Goal: Complete Application Form: Complete application form

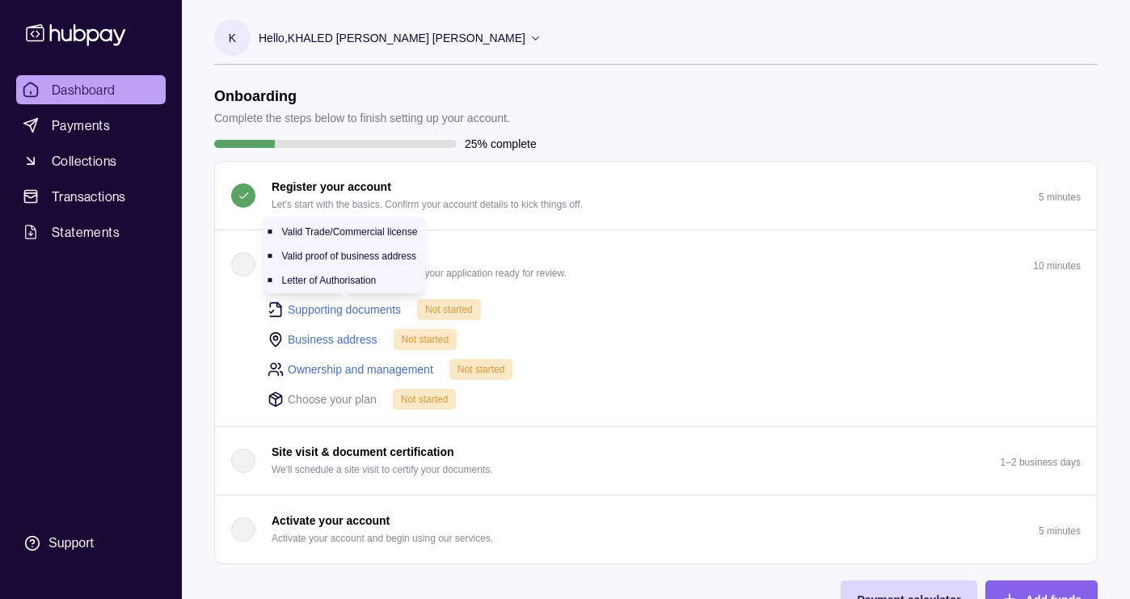
click at [364, 308] on link "Supporting documents" at bounding box center [344, 310] width 113 height 18
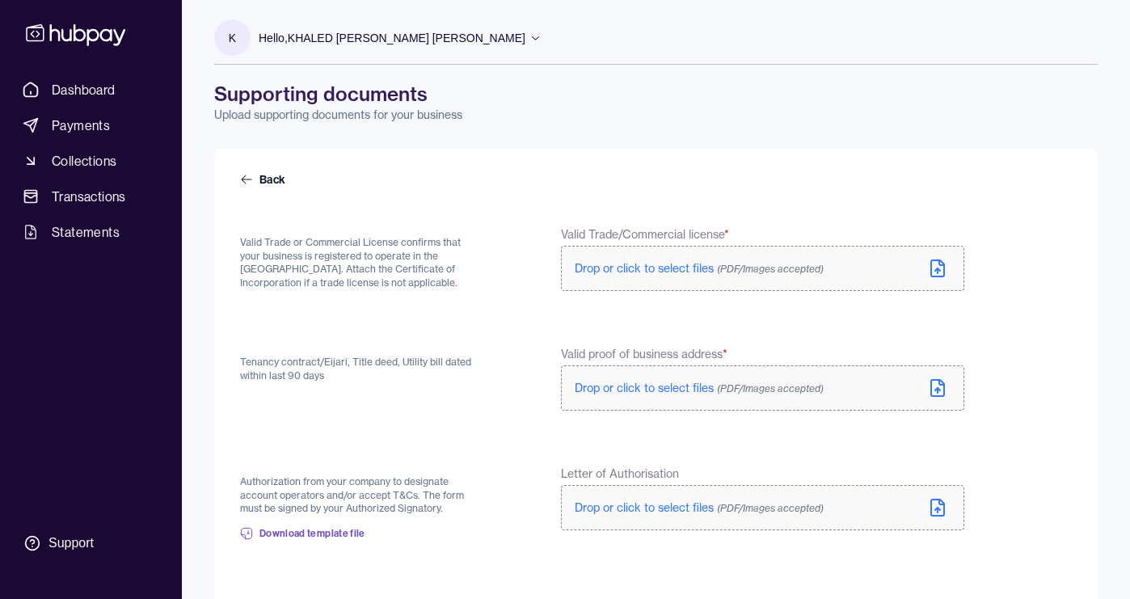
click at [645, 269] on span "Drop or click to select files (PDF/Images accepted)" at bounding box center [699, 268] width 249 height 15
click at [939, 389] on icon at bounding box center [937, 389] width 5 height 2
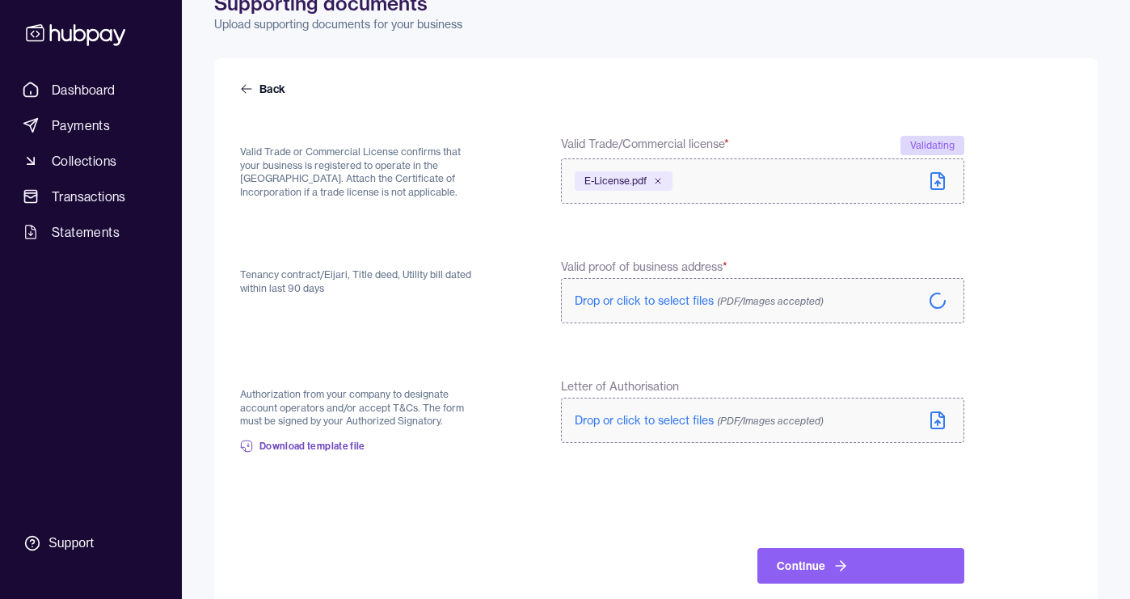
scroll to position [92, 0]
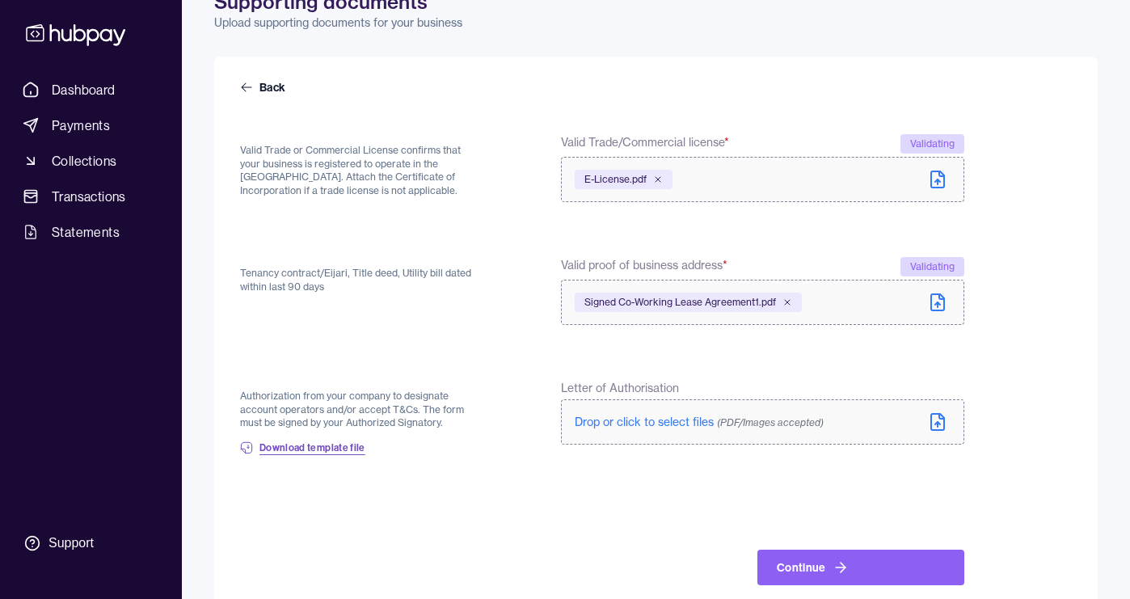
click at [334, 451] on span "Download template file" at bounding box center [312, 447] width 106 height 13
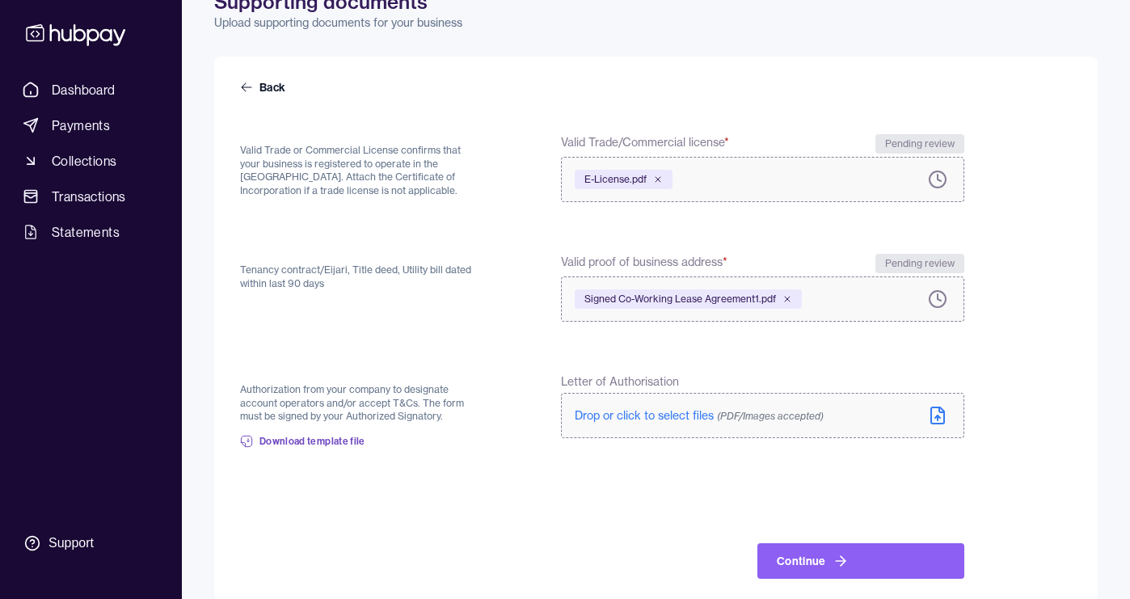
click at [942, 415] on icon at bounding box center [937, 415] width 19 height 19
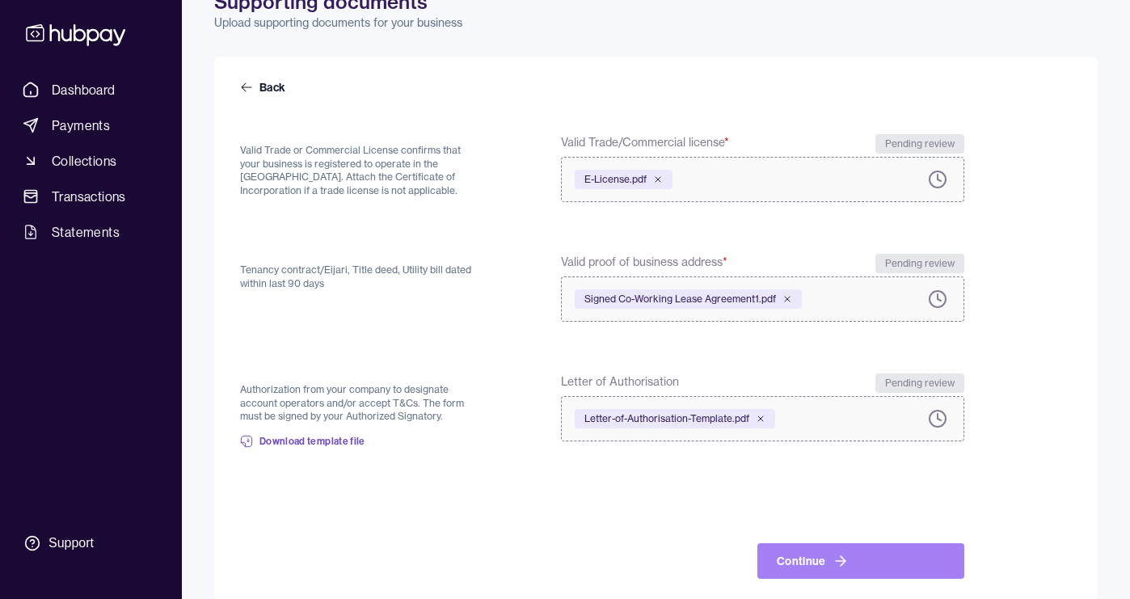
click at [811, 559] on button "Continue" at bounding box center [860, 561] width 207 height 36
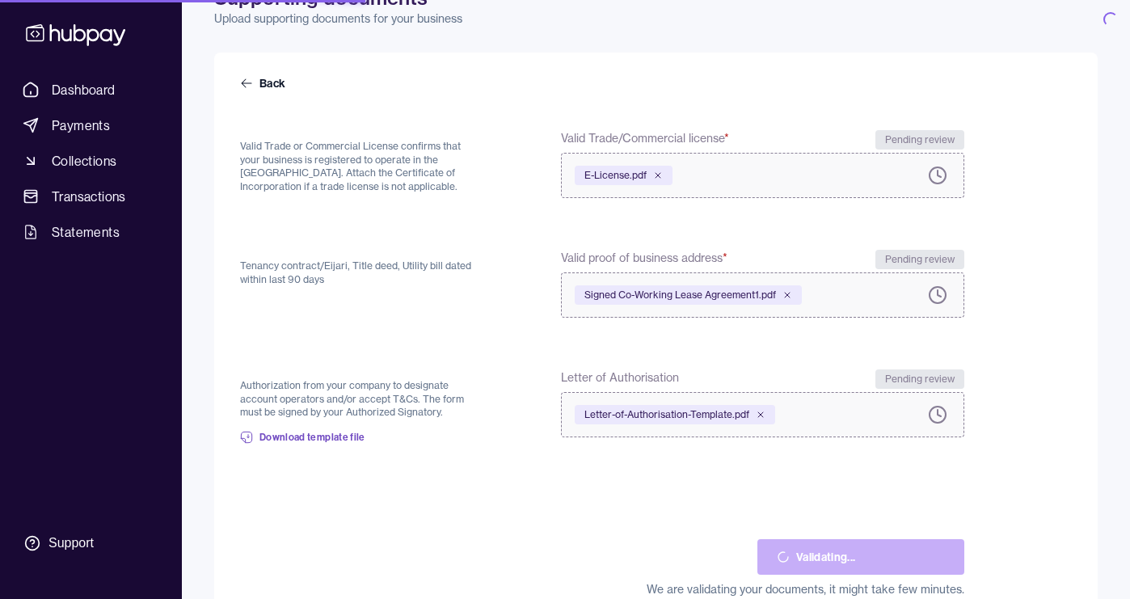
scroll to position [0, 0]
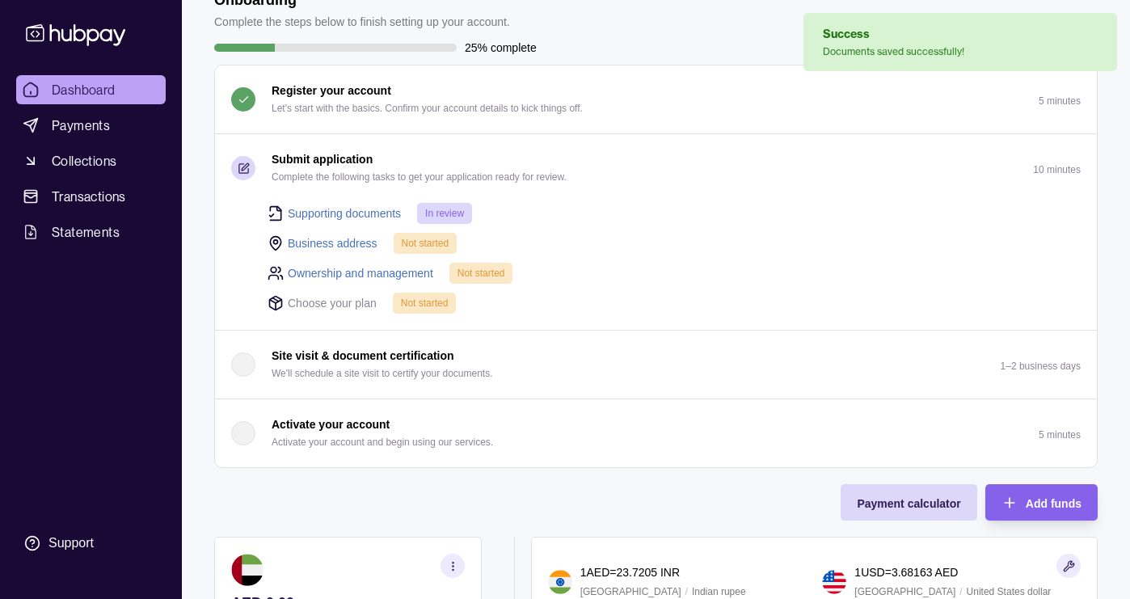
scroll to position [100, 0]
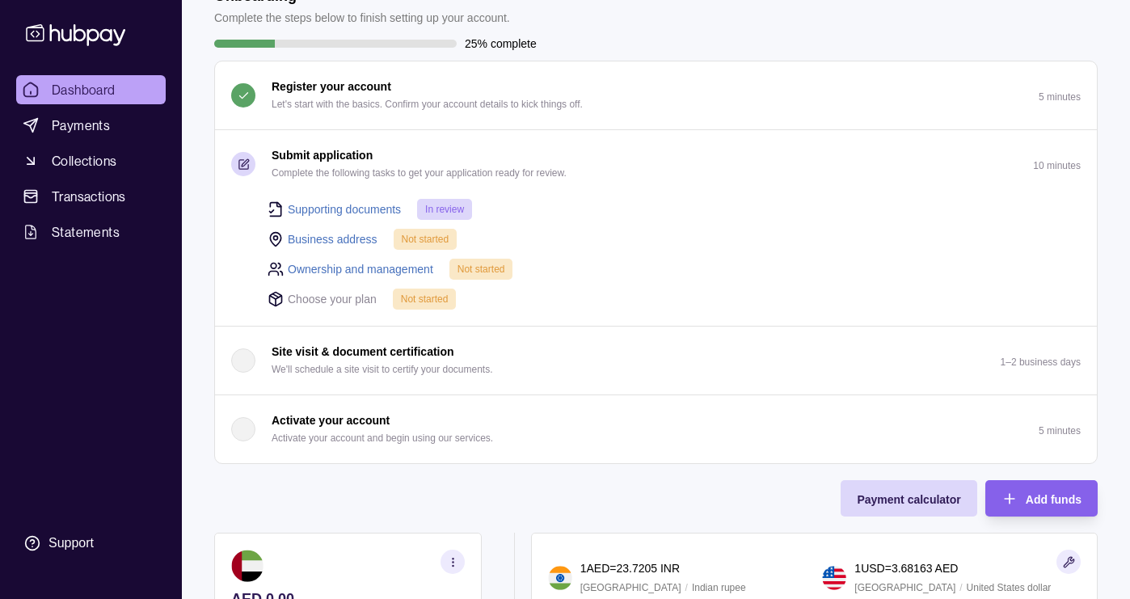
click at [354, 238] on link "Business address" at bounding box center [333, 239] width 90 height 18
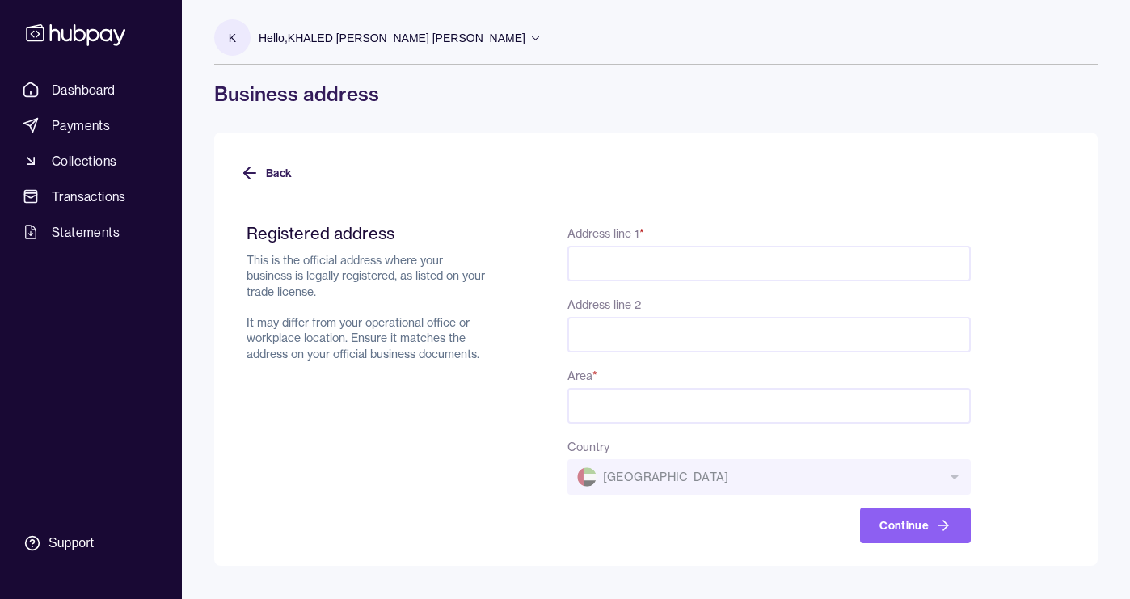
click at [592, 264] on input "Address line 1 *" at bounding box center [768, 264] width 403 height 36
paste input "**********"
type input "**********"
click at [639, 333] on input "Address line 2" at bounding box center [768, 335] width 403 height 36
paste input "**********"
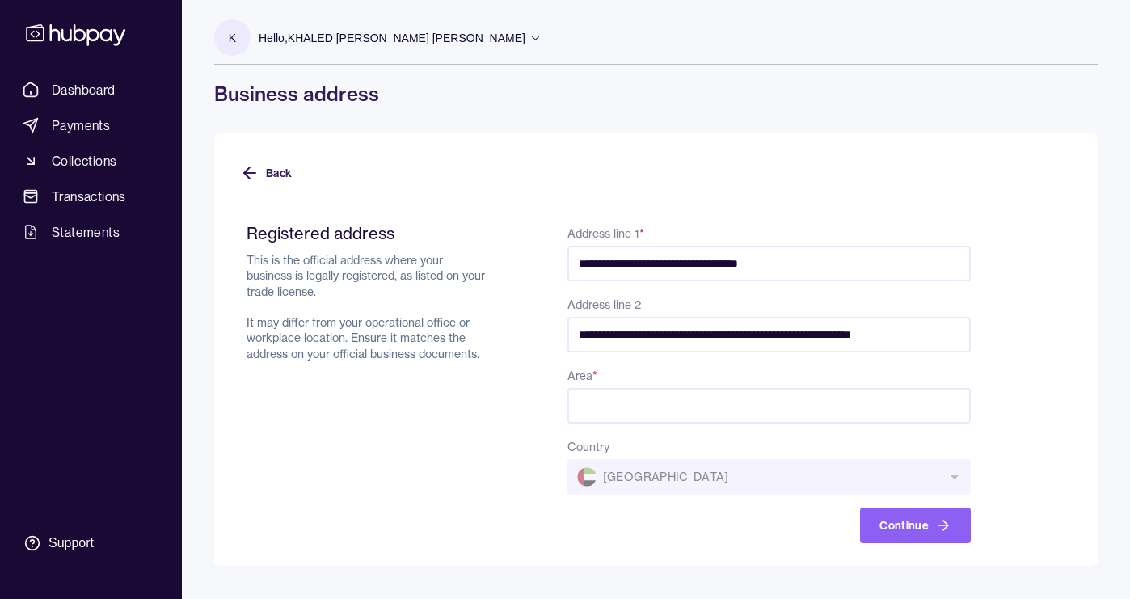
type input "**********"
click at [614, 402] on input "Area *" at bounding box center [768, 406] width 403 height 36
click at [609, 475] on div "Country [GEOGRAPHIC_DATA]" at bounding box center [768, 466] width 403 height 58
click at [637, 480] on div "Country [GEOGRAPHIC_DATA]" at bounding box center [768, 466] width 403 height 58
click at [616, 411] on input "Area *" at bounding box center [768, 406] width 403 height 36
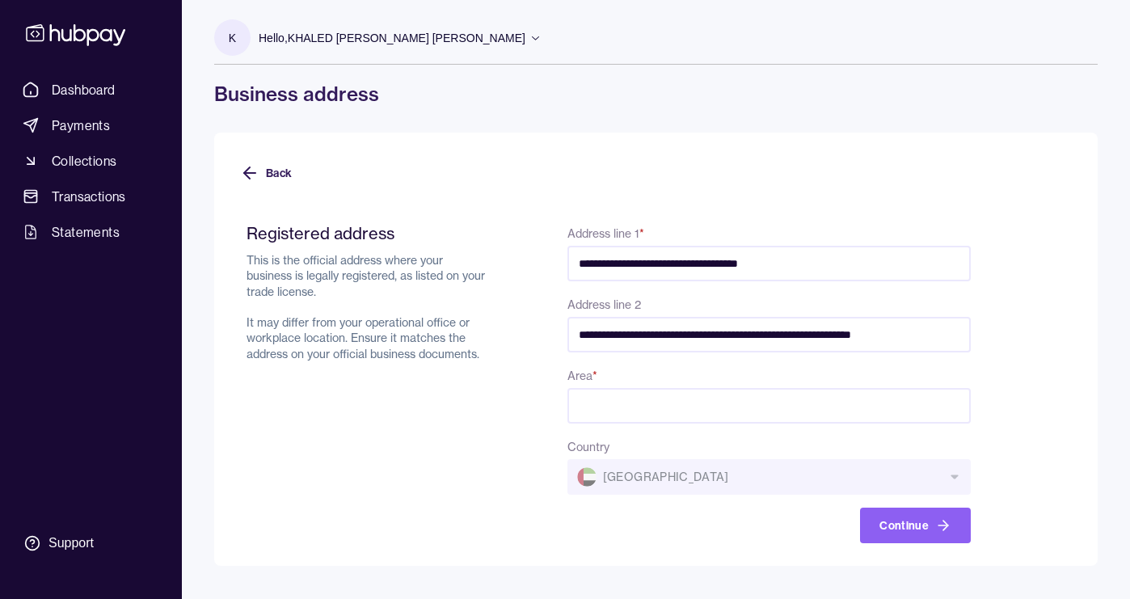
paste input "**********"
click at [736, 408] on input "**********" at bounding box center [768, 406] width 403 height 36
type input "**********"
click at [892, 523] on button "Continue" at bounding box center [915, 526] width 111 height 36
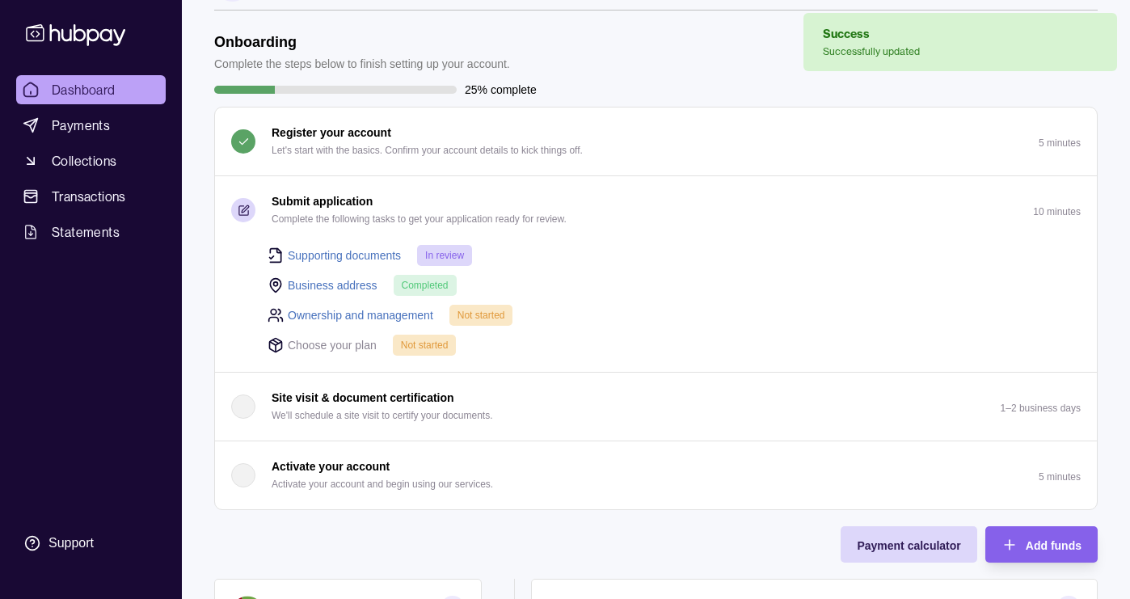
scroll to position [63, 0]
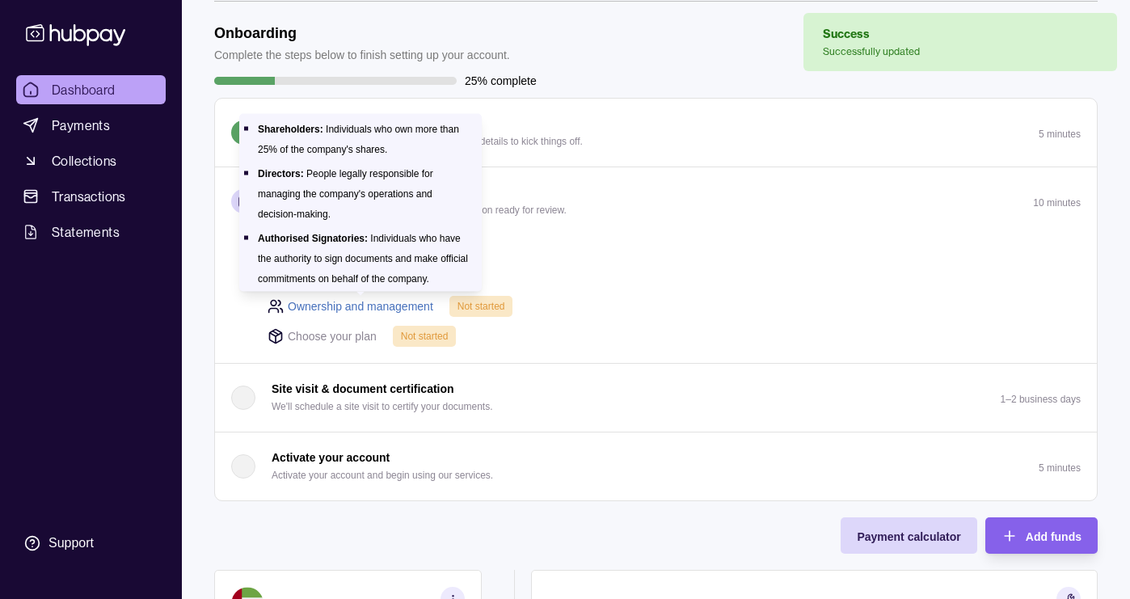
click at [382, 300] on link "Ownership and management" at bounding box center [361, 306] width 146 height 18
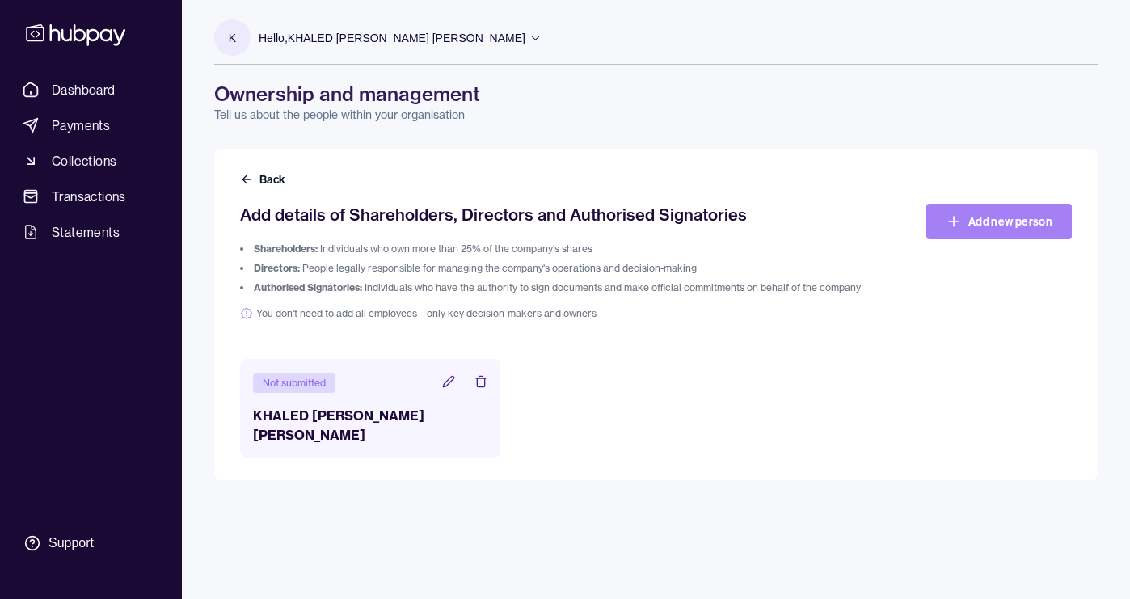
click at [1003, 220] on link "Add new person" at bounding box center [999, 222] width 146 height 36
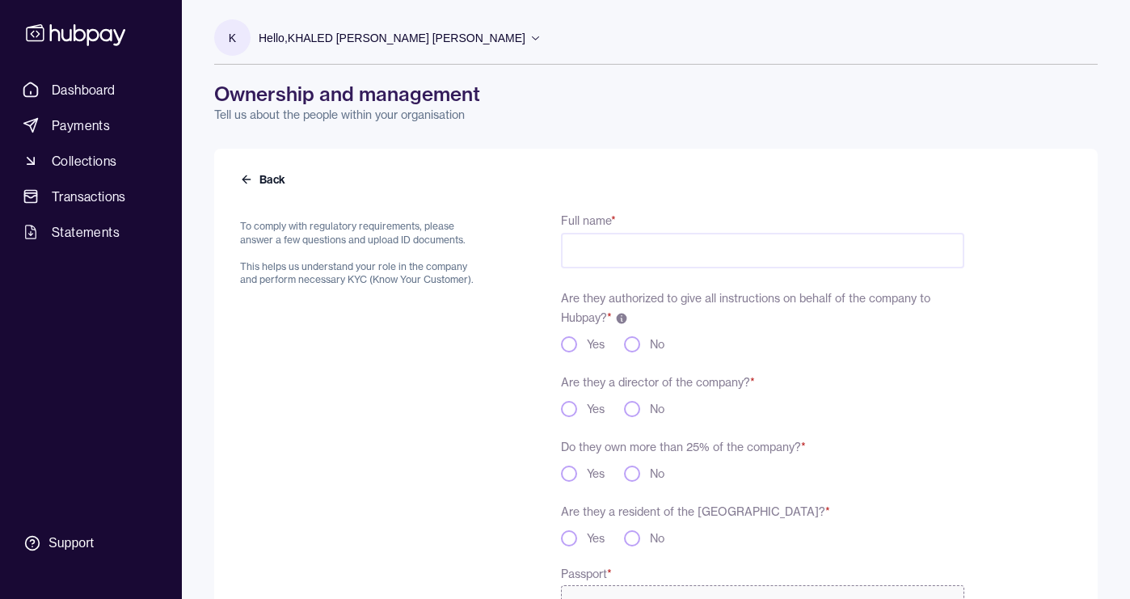
click at [667, 250] on input "Full name *" at bounding box center [762, 251] width 403 height 36
type input "**********"
click at [568, 345] on button "Yes" at bounding box center [569, 344] width 16 height 16
click at [565, 410] on button "Yes" at bounding box center [569, 409] width 16 height 16
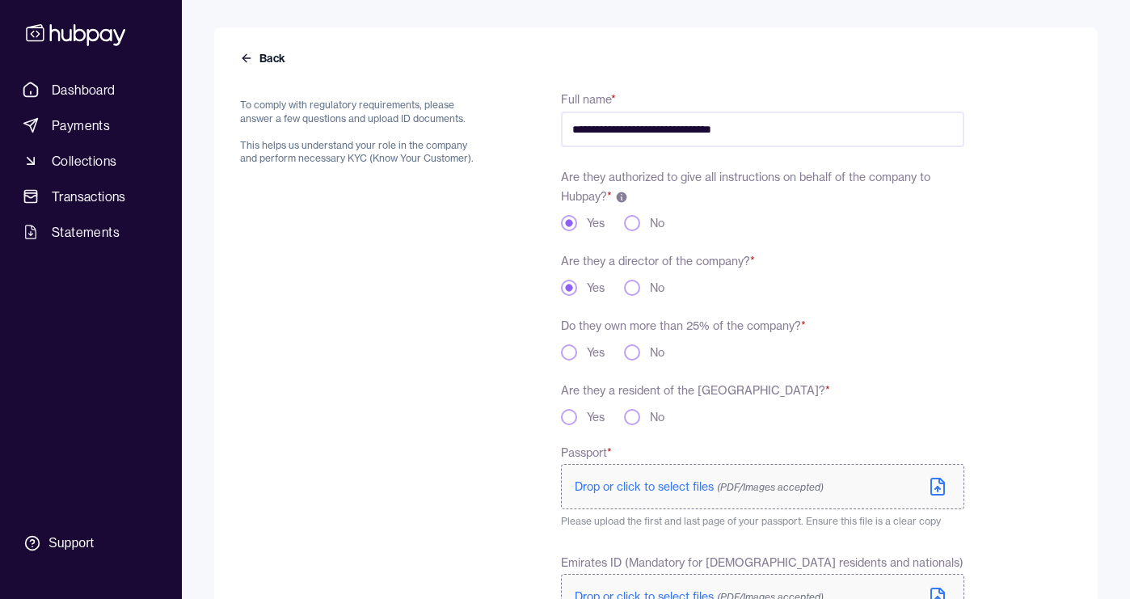
scroll to position [124, 0]
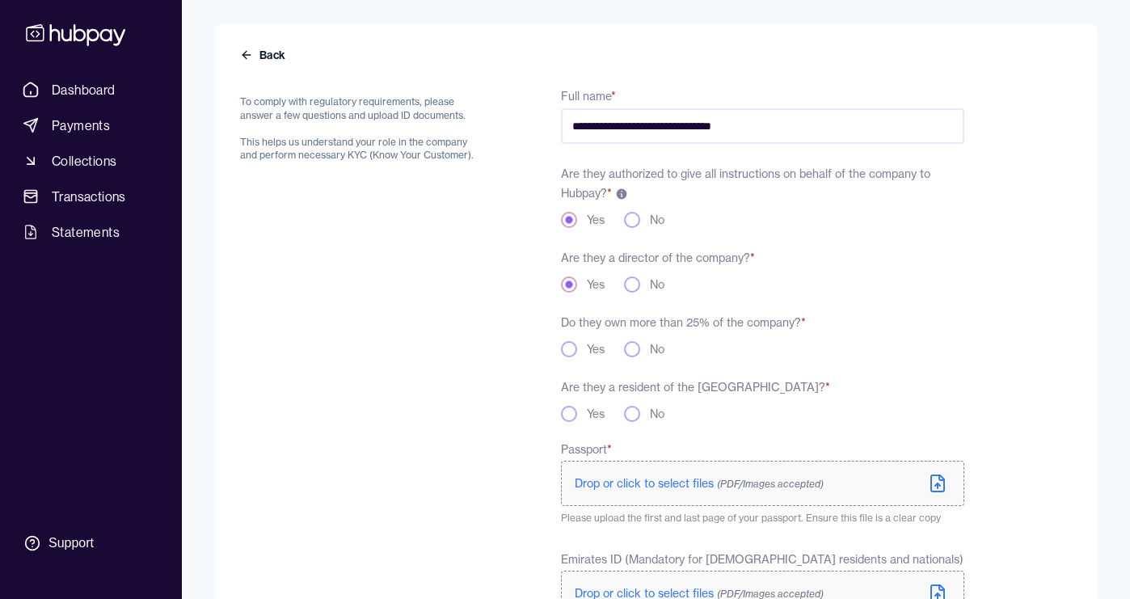
click at [566, 350] on button "Yes" at bounding box center [569, 349] width 16 height 16
click at [566, 413] on button "Yes" at bounding box center [569, 414] width 16 height 16
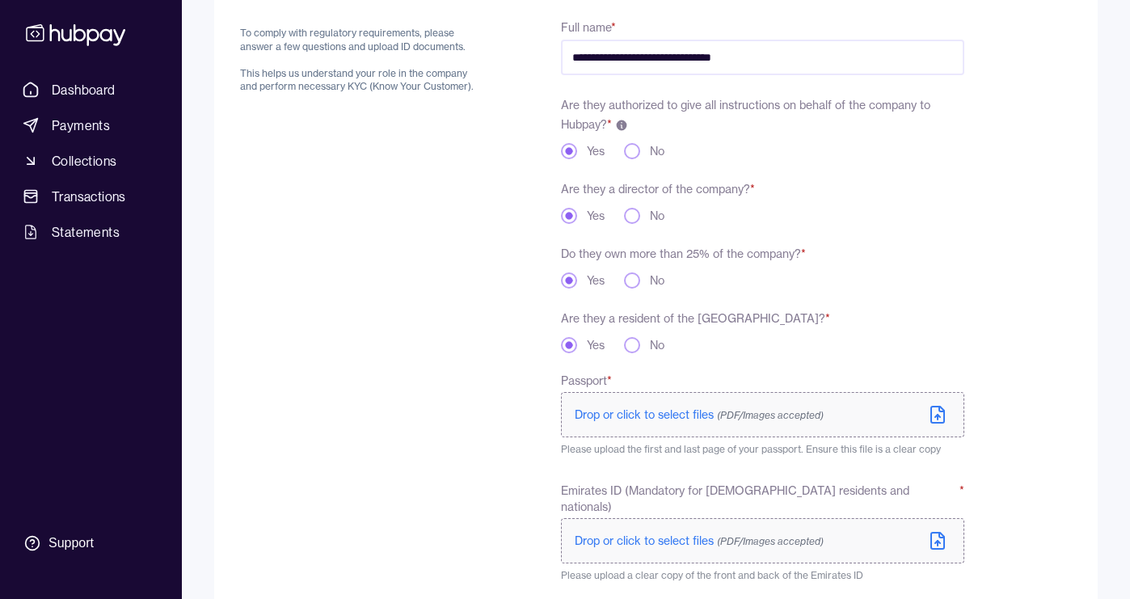
scroll to position [220, 0]
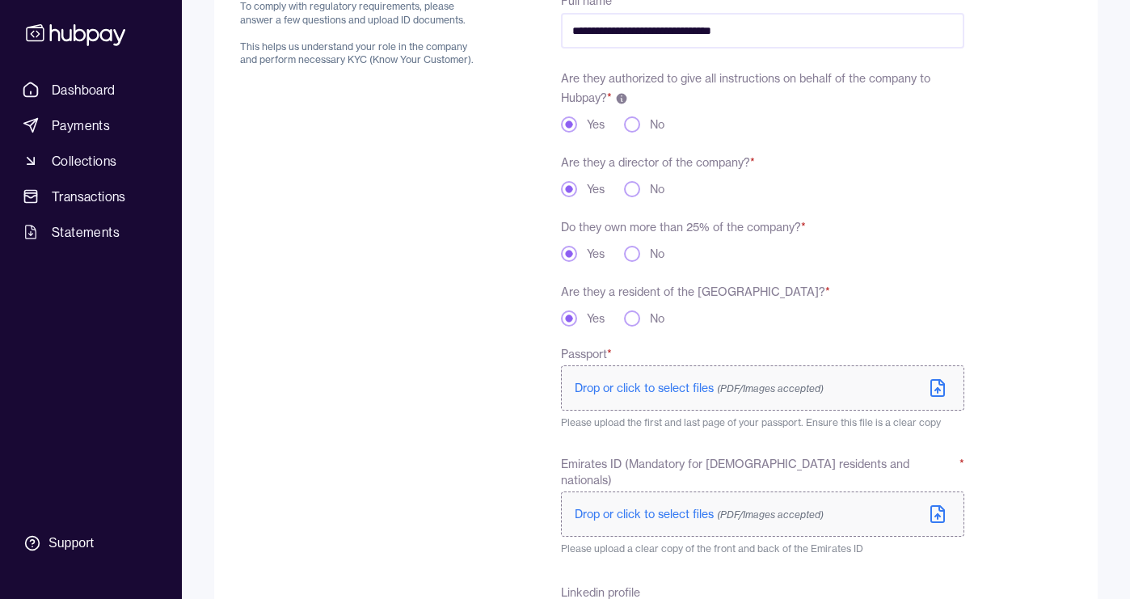
click at [939, 382] on icon at bounding box center [941, 382] width 5 height 5
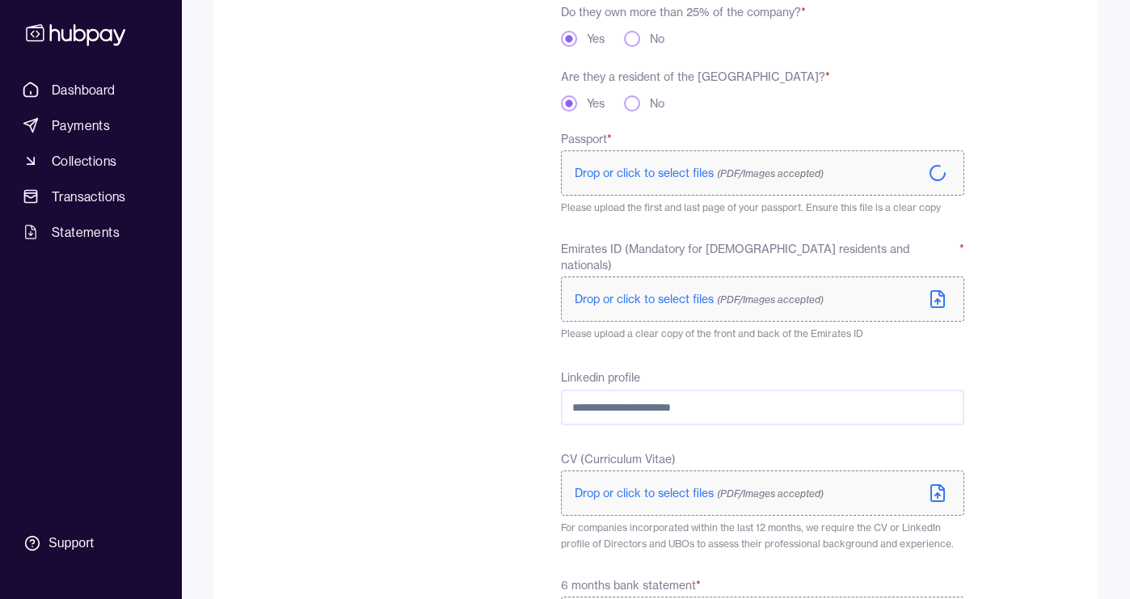
scroll to position [437, 0]
click at [656, 289] on span "Drop or click to select files (PDF/Images accepted)" at bounding box center [699, 296] width 249 height 15
click at [648, 289] on span "Drop or click to select files (PDF/Images accepted)" at bounding box center [699, 296] width 249 height 15
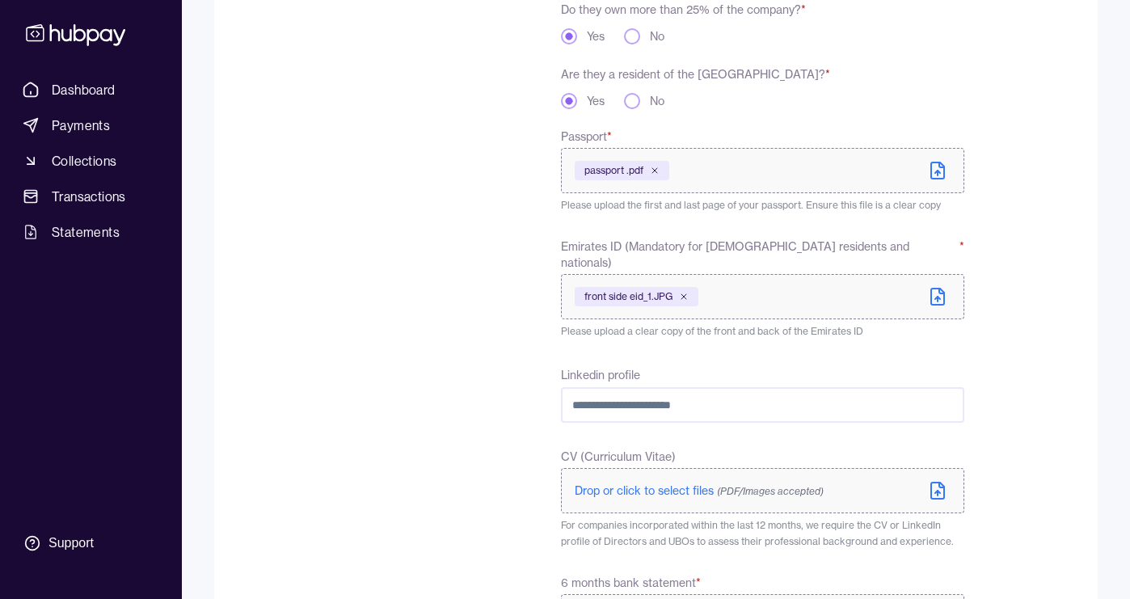
click at [681, 394] on input "Linkedin profile" at bounding box center [762, 405] width 403 height 36
paste input "**********"
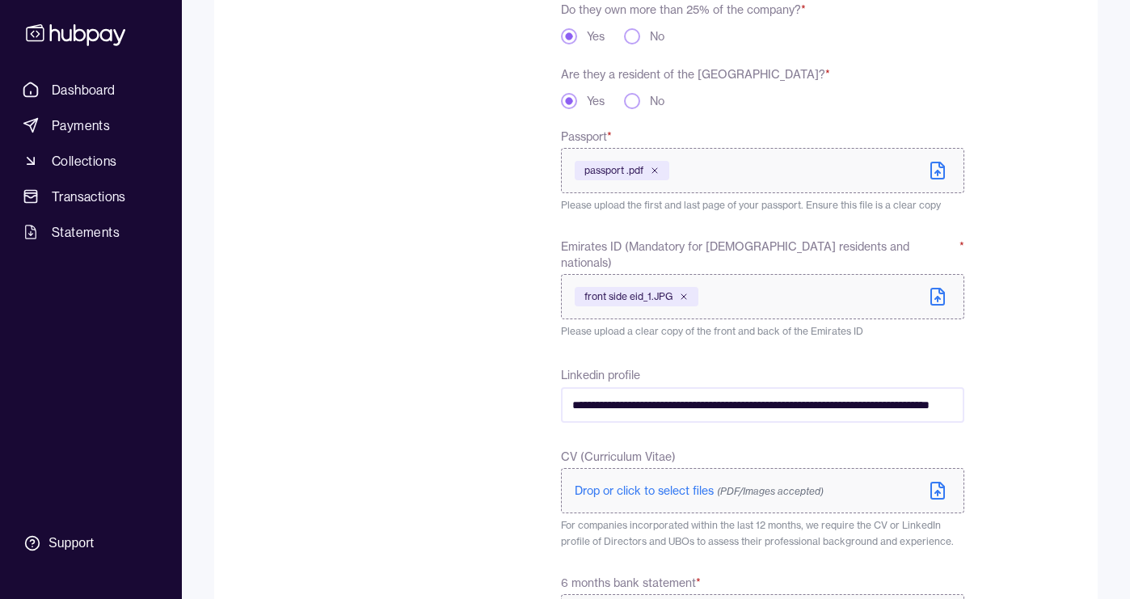
scroll to position [0, 205]
type input "**********"
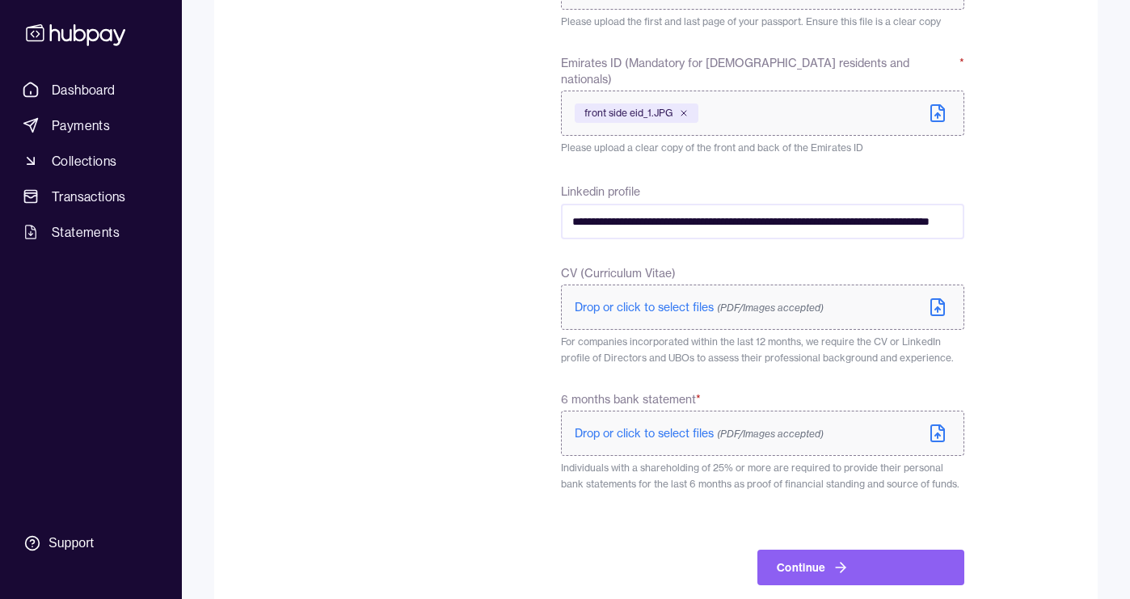
scroll to position [630, 0]
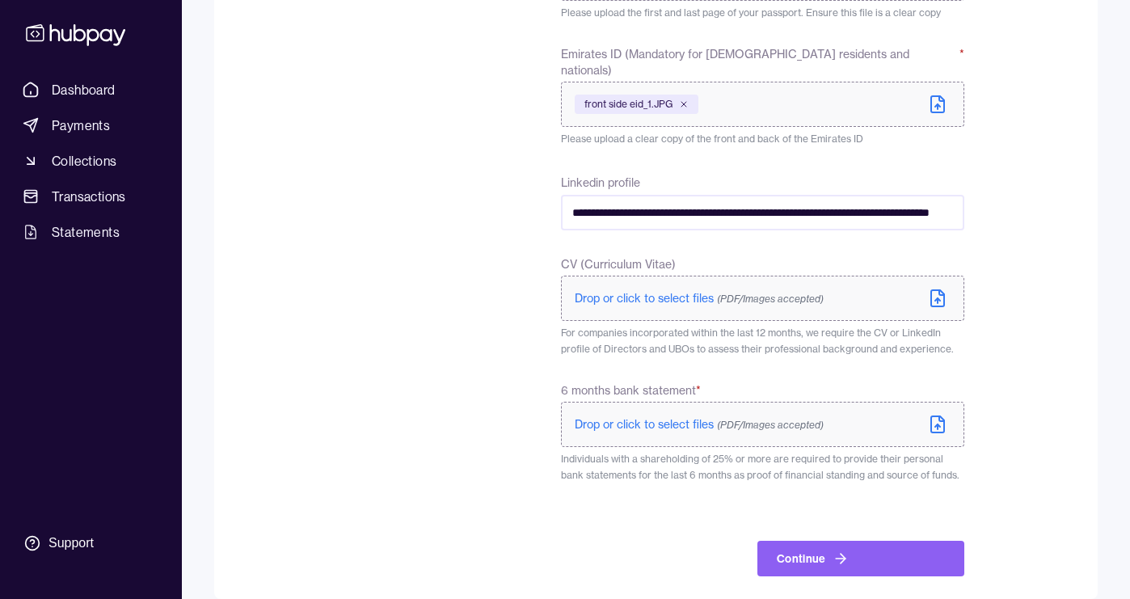
click at [933, 415] on icon at bounding box center [937, 424] width 19 height 19
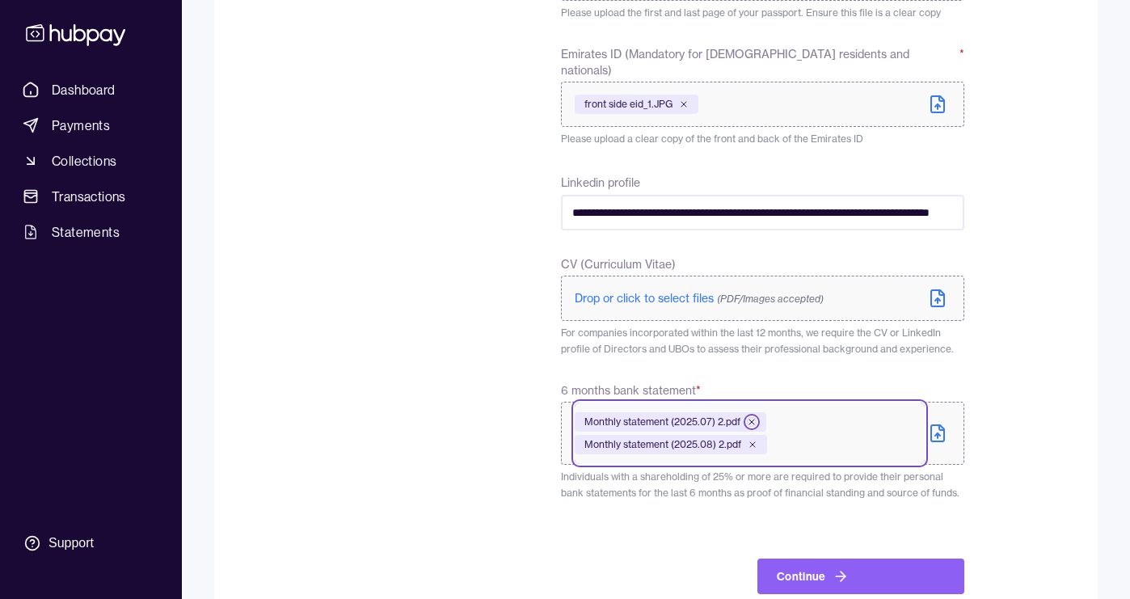
click at [753, 420] on icon at bounding box center [751, 422] width 5 height 5
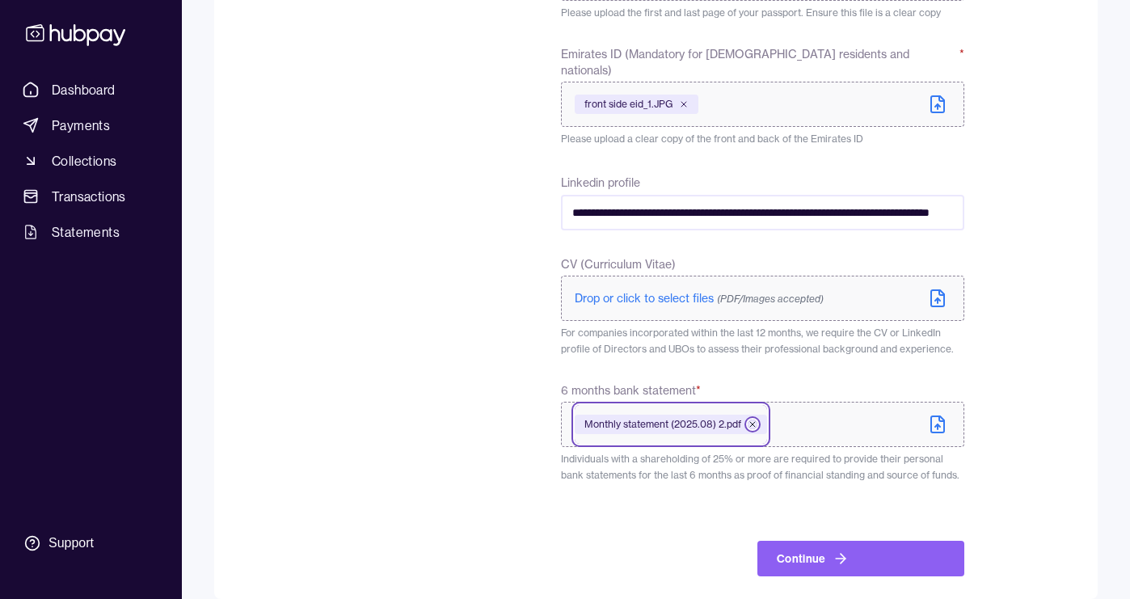
click at [752, 422] on icon at bounding box center [752, 424] width 5 height 5
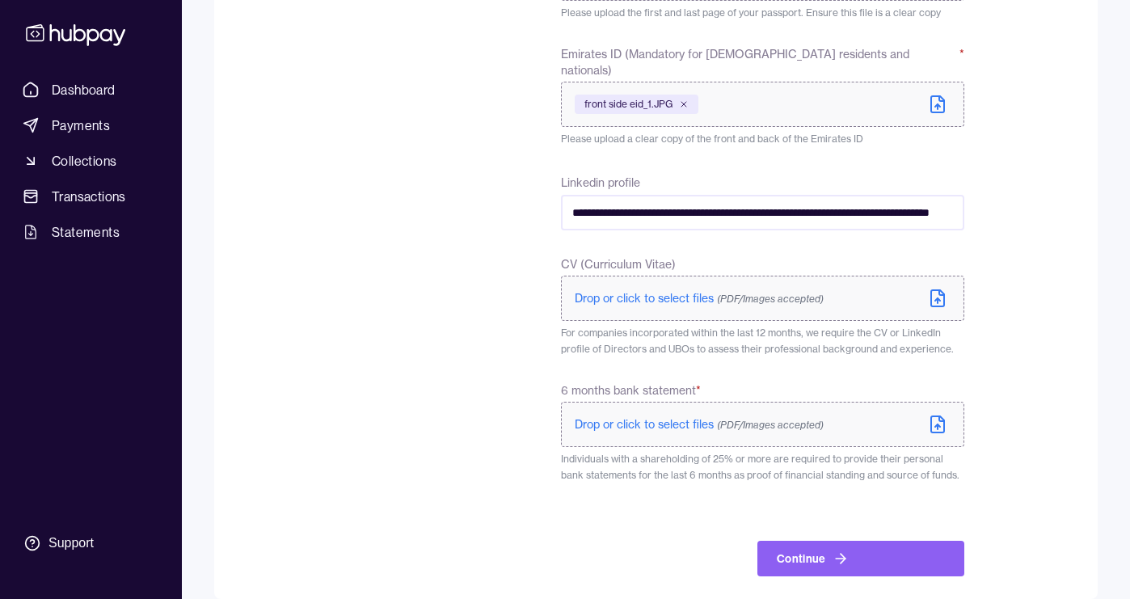
click at [943, 416] on icon at bounding box center [941, 418] width 5 height 5
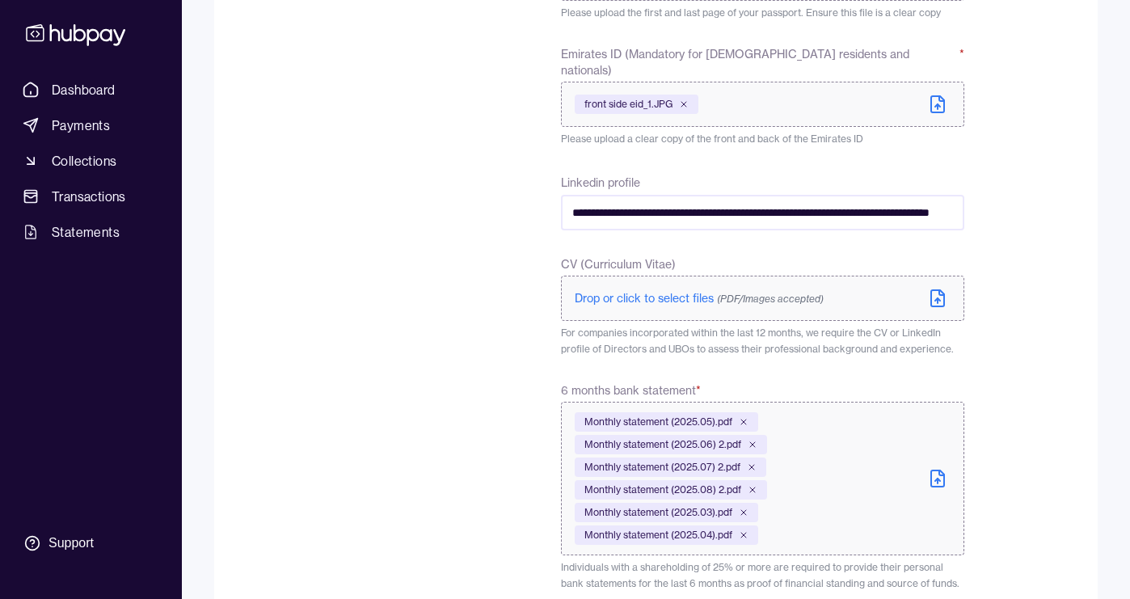
click at [939, 289] on icon at bounding box center [937, 298] width 19 height 19
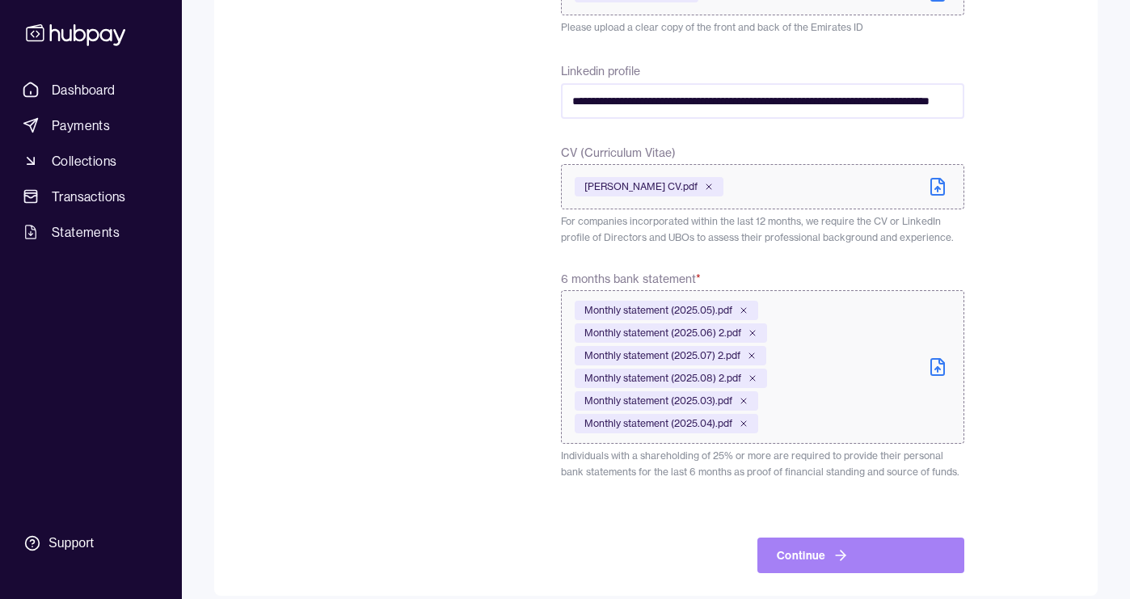
click at [841, 547] on icon "button" at bounding box center [841, 555] width 16 height 16
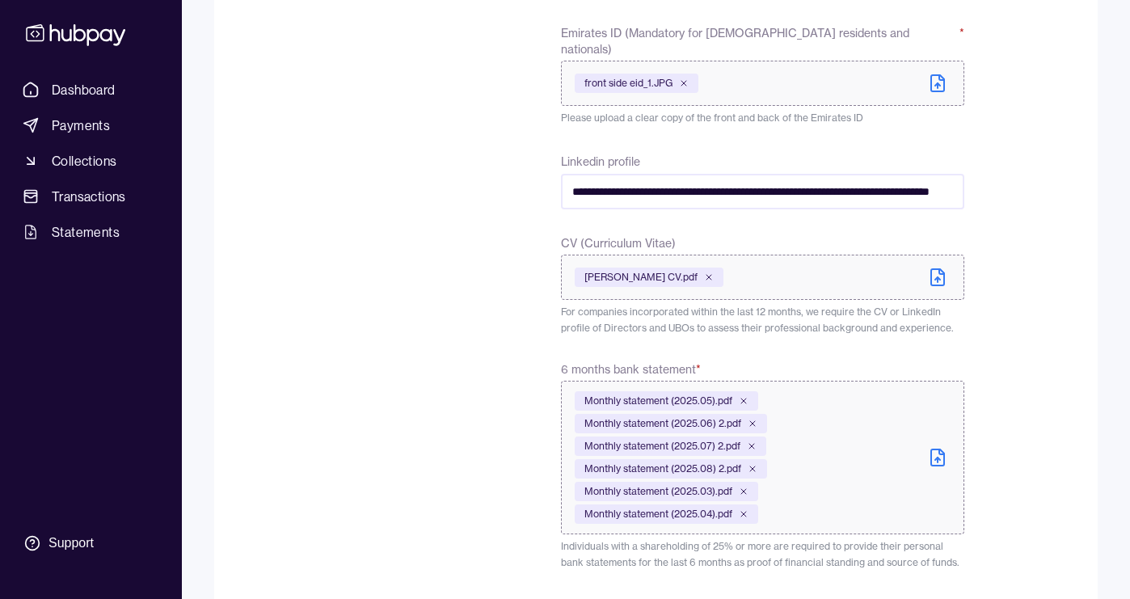
scroll to position [777, 0]
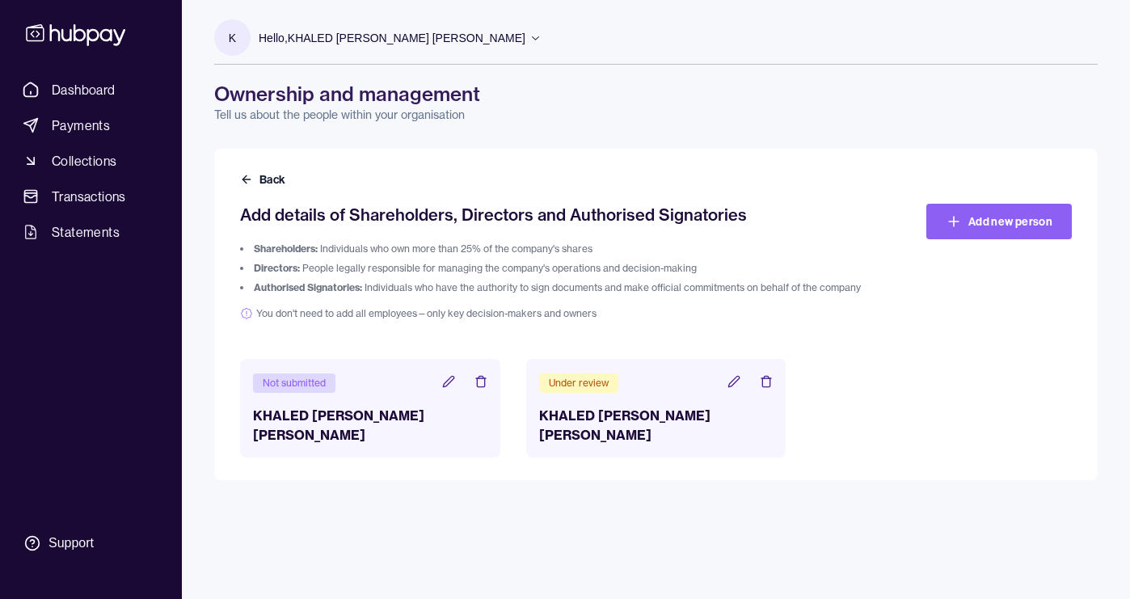
click at [449, 382] on icon at bounding box center [448, 381] width 13 height 13
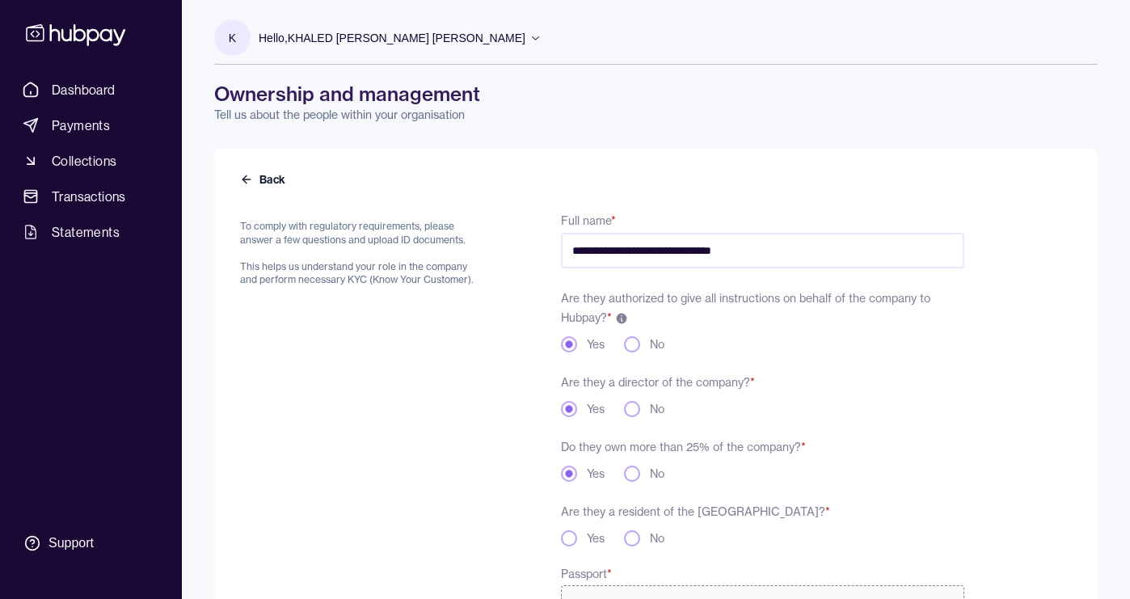
scroll to position [607, 0]
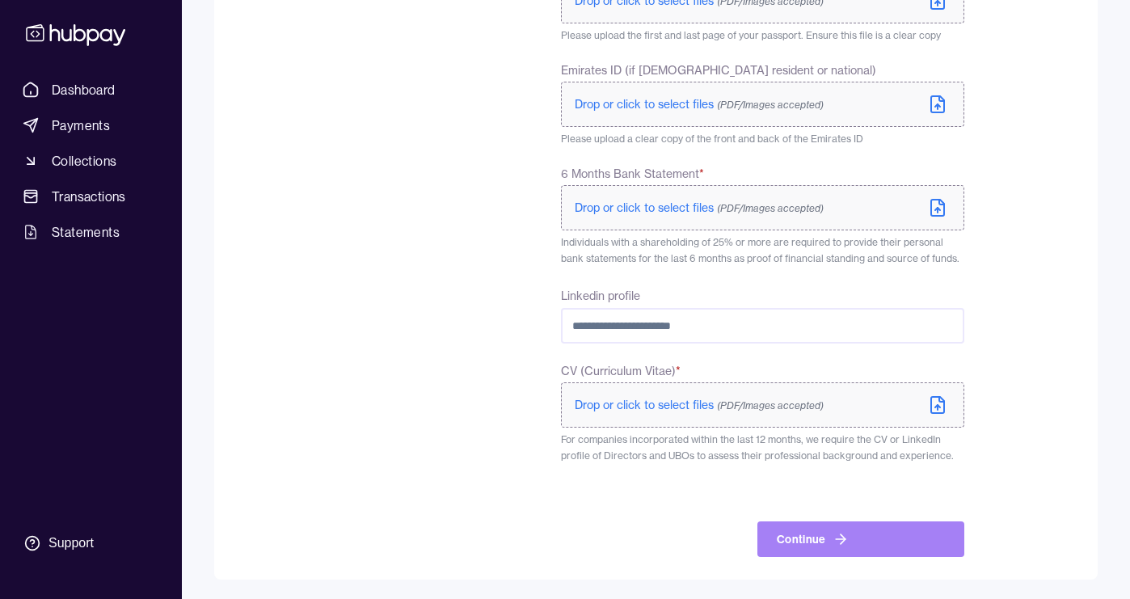
click at [833, 543] on icon "submit" at bounding box center [841, 539] width 16 height 16
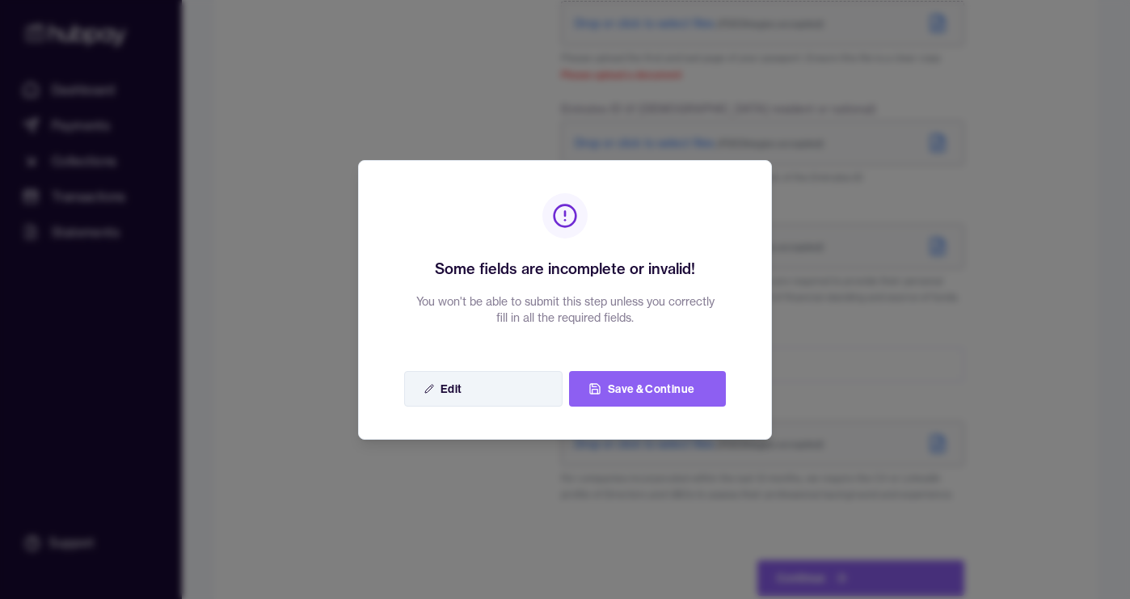
click at [483, 387] on button "Edit" at bounding box center [483, 389] width 158 height 36
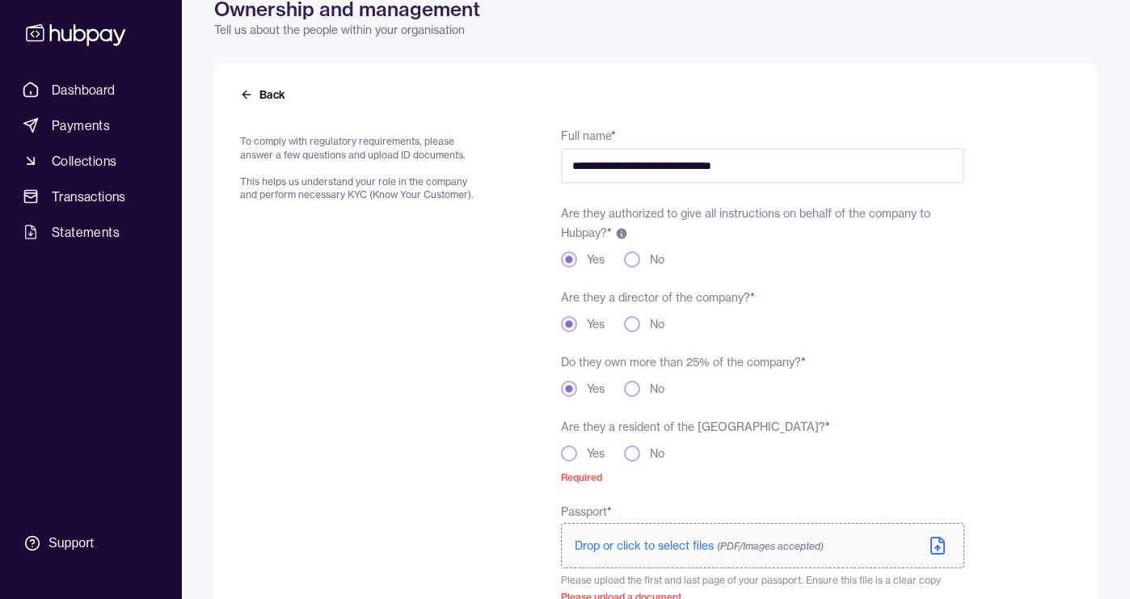
scroll to position [0, 0]
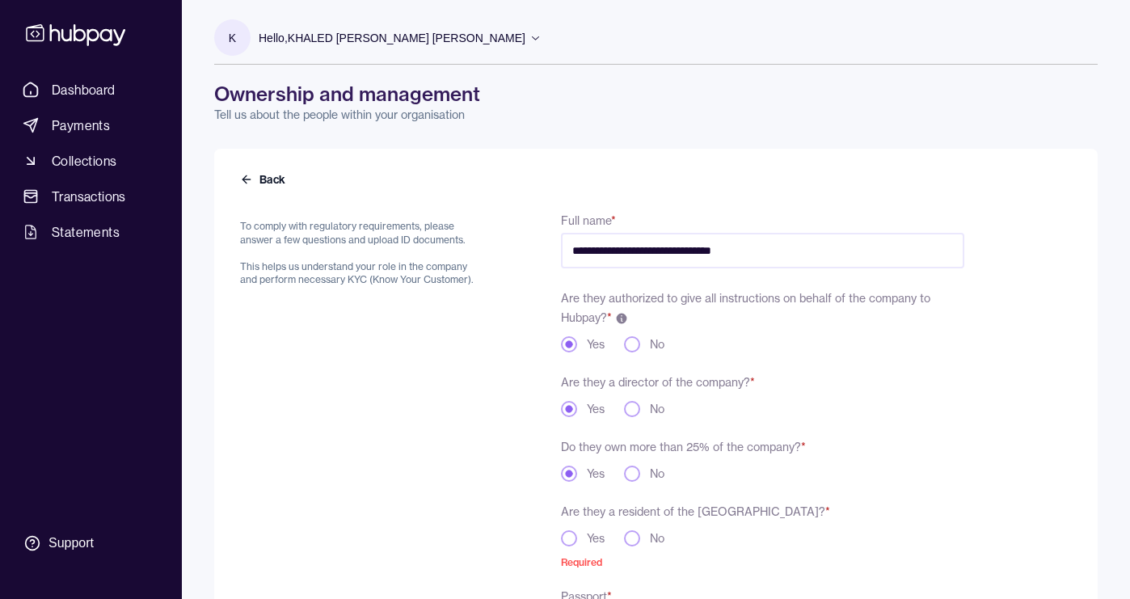
click at [230, 35] on p "K" at bounding box center [232, 38] width 7 height 18
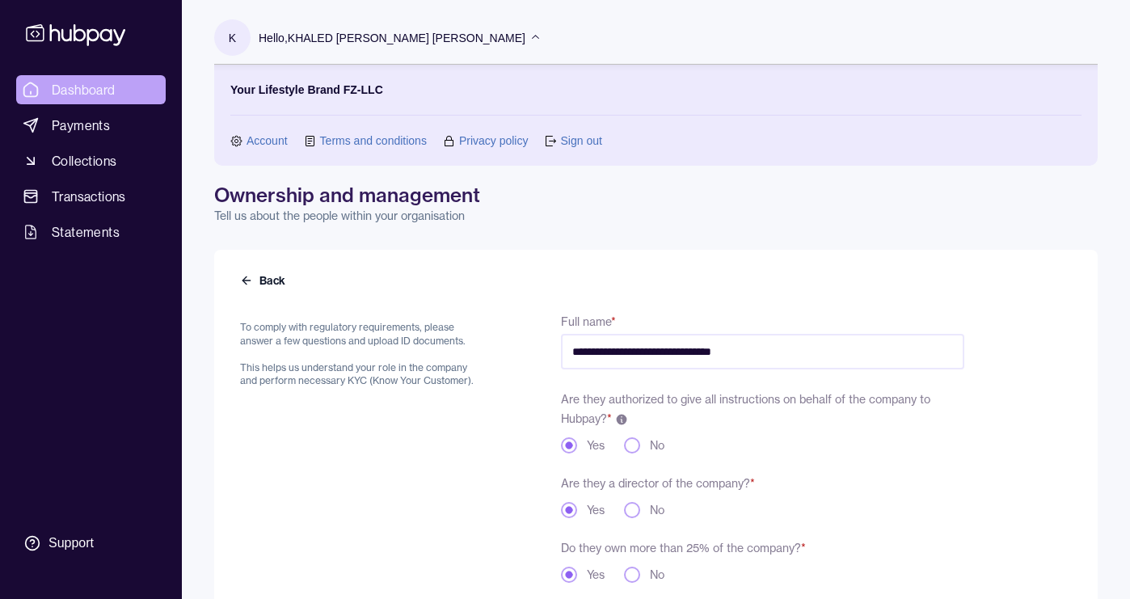
click at [78, 89] on span "Dashboard" at bounding box center [84, 89] width 64 height 19
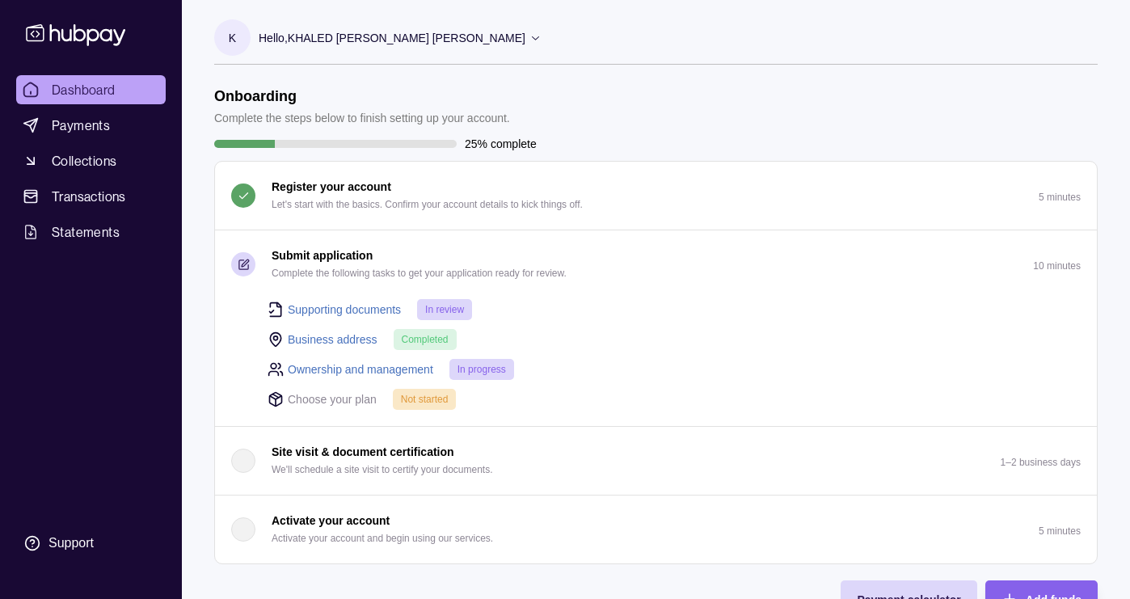
click at [432, 394] on span "Not started" at bounding box center [425, 399] width 48 height 11
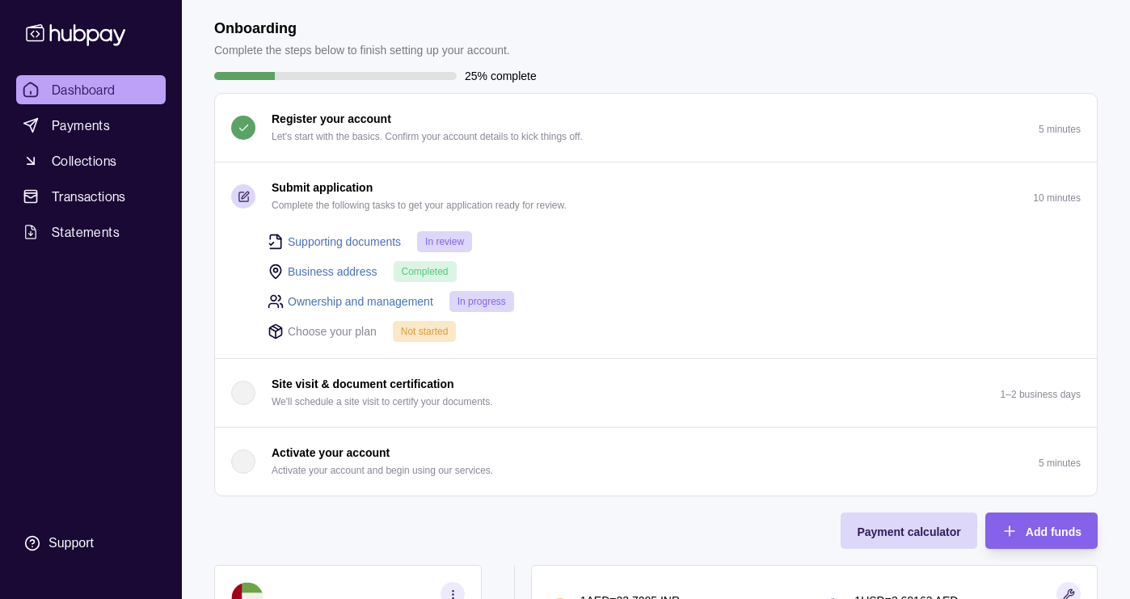
scroll to position [70, 0]
click at [369, 462] on p "Activate your account and begin using our services." at bounding box center [382, 469] width 221 height 18
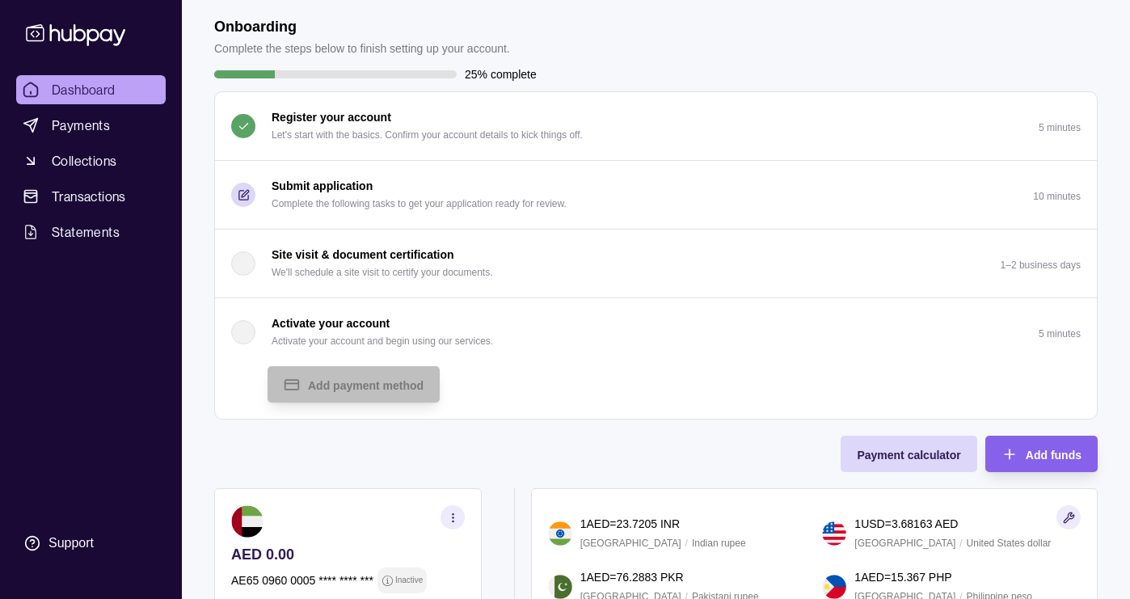
scroll to position [74, 0]
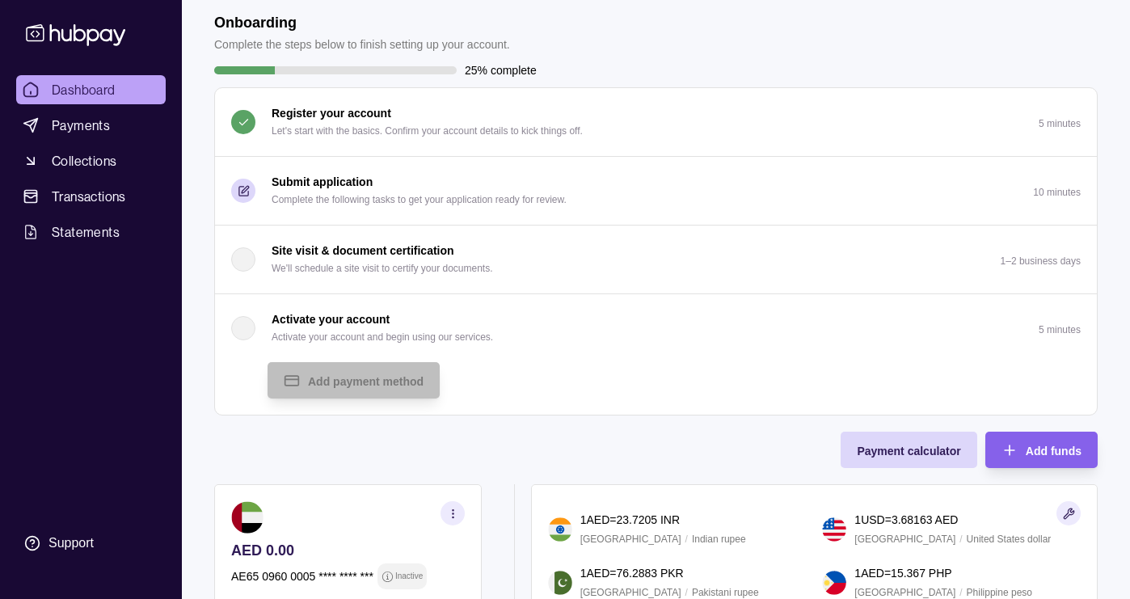
click at [245, 332] on div "button" at bounding box center [243, 328] width 24 height 24
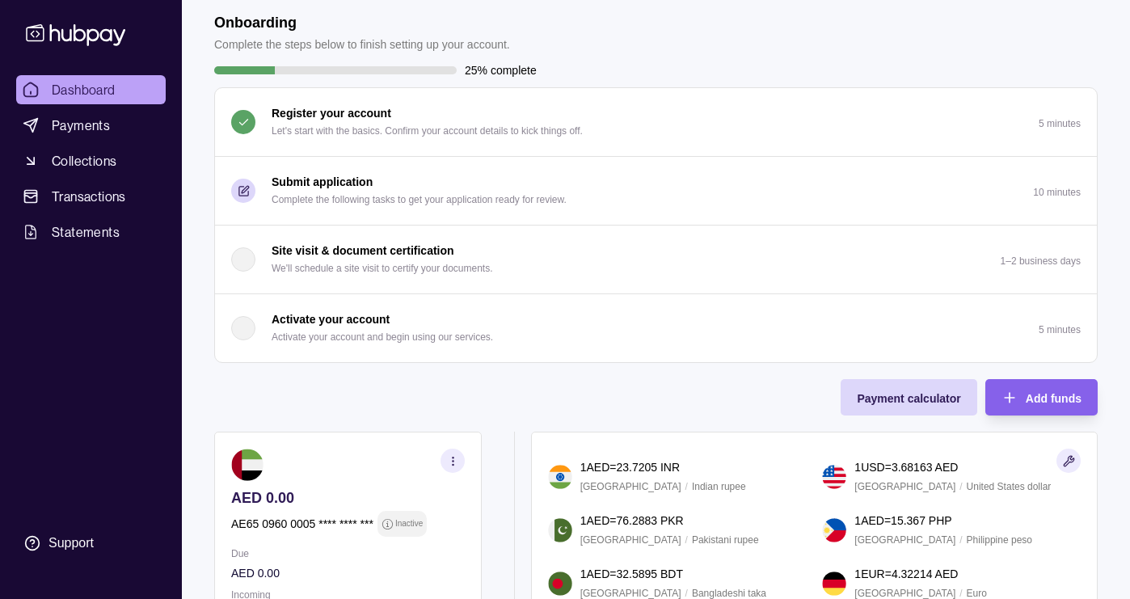
click at [327, 196] on p "Complete the following tasks to get your application ready for review." at bounding box center [419, 200] width 295 height 18
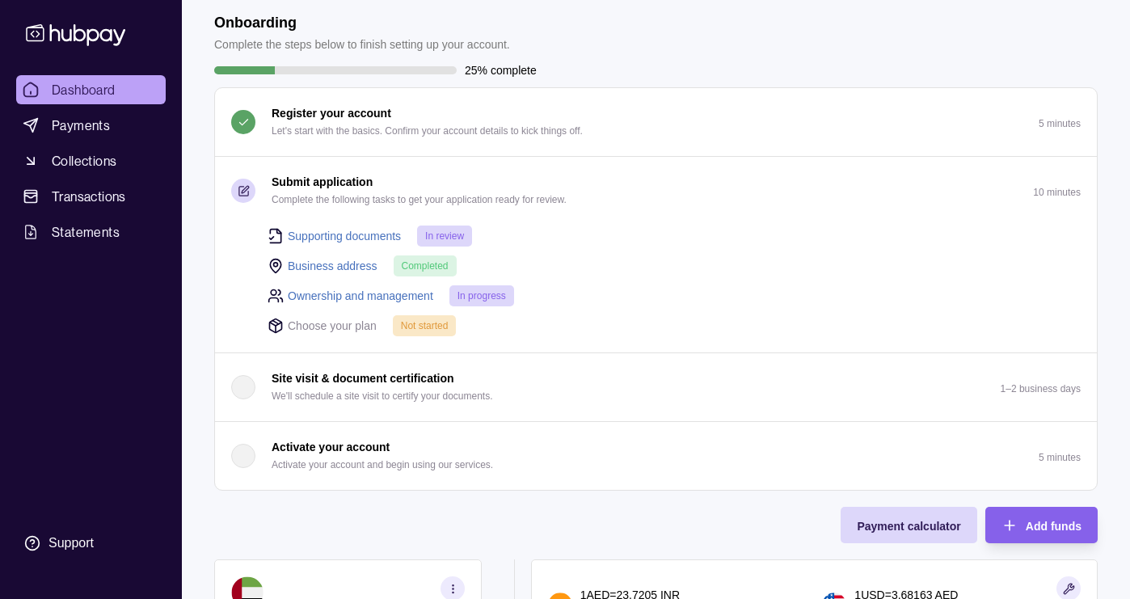
click at [441, 237] on span "In review" at bounding box center [444, 235] width 39 height 11
click at [443, 266] on span "Completed" at bounding box center [425, 265] width 47 height 11
click at [472, 290] on span "In progress" at bounding box center [482, 295] width 49 height 11
click at [421, 327] on span "Not started" at bounding box center [425, 325] width 48 height 11
